Goal: Check status: Check status

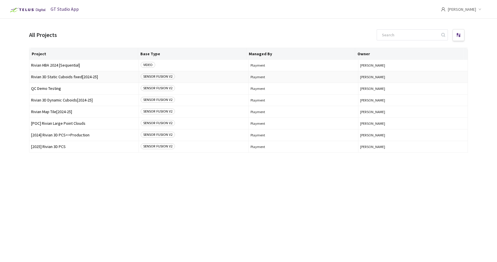
click at [58, 78] on span "Rivian 3D Static Cuboids fixed[2024-25]" at bounding box center [84, 77] width 106 height 4
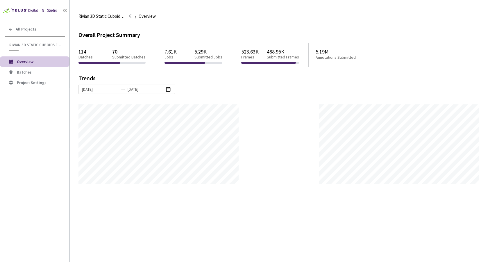
scroll to position [262, 497]
click at [249, 25] on div "Rivian 3D Static Cuboids fixed[2024-25] Rivian 3D Static Cuboids fixed[2024-25]…" at bounding box center [283, 135] width 410 height 253
click at [36, 71] on span "Batches" at bounding box center [41, 72] width 48 height 5
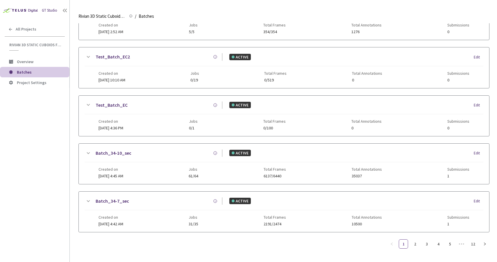
scroll to position [287, 0]
click at [450, 240] on link "5" at bounding box center [450, 244] width 9 height 9
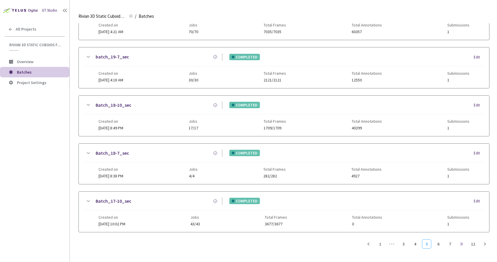
scroll to position [283, 0]
click at [447, 244] on link "7" at bounding box center [450, 244] width 9 height 9
click at [411, 242] on link "6" at bounding box center [415, 244] width 9 height 9
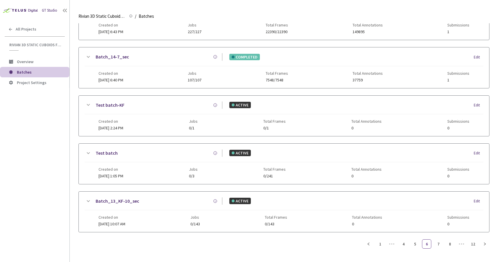
click at [42, 158] on div "GT Studio All Projects Rivian 3D Static Cuboids fixed[2024-25] Rivian 3D Static…" at bounding box center [34, 123] width 69 height 246
click at [26, 123] on div "GT Studio All Projects Rivian 3D Static Cuboids fixed[2024-25] Rivian 3D Static…" at bounding box center [34, 123] width 69 height 246
click at [42, 126] on div "GT Studio All Projects Rivian 3D Static Cuboids fixed[2024-25] Rivian 3D Static…" at bounding box center [34, 123] width 69 height 246
click at [106, 57] on link "Batch_14-7_sec" at bounding box center [112, 56] width 33 height 7
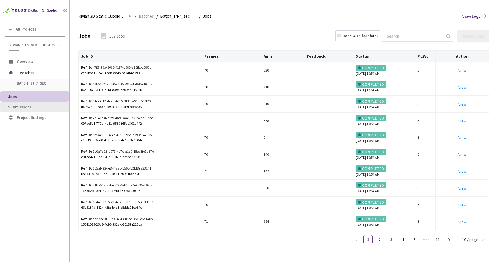
click at [33, 107] on span "Submissions" at bounding box center [36, 107] width 57 height 5
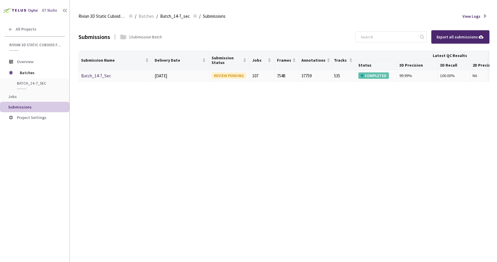
click at [106, 77] on link "Batch_14-7_Sec" at bounding box center [96, 76] width 30 height 6
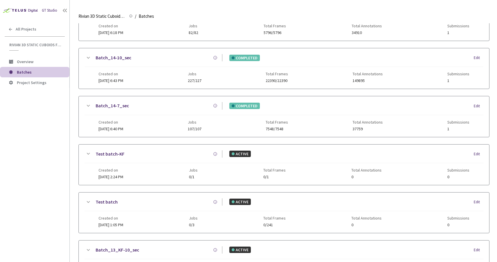
scroll to position [229, 0]
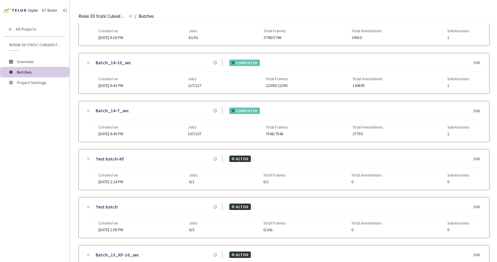
click at [112, 62] on link "Batch_14-10_sec" at bounding box center [114, 62] width 36 height 7
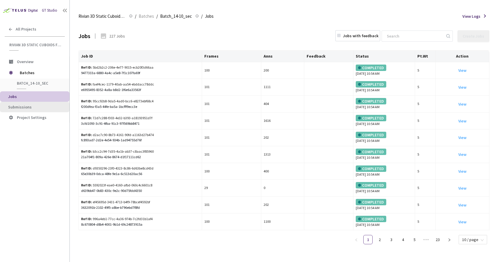
click at [36, 108] on span "Submissions" at bounding box center [36, 107] width 57 height 5
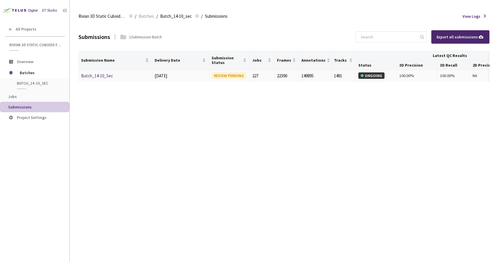
click at [106, 75] on link "Batch_14-10_Sec" at bounding box center [97, 76] width 32 height 6
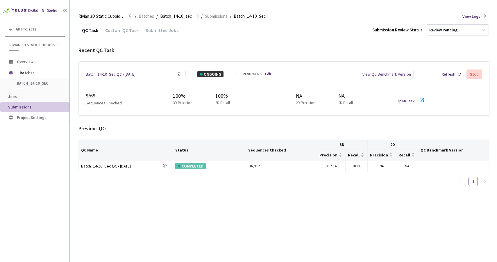
click at [409, 98] on link "Open Task" at bounding box center [406, 100] width 18 height 5
